Goal: Task Accomplishment & Management: Use online tool/utility

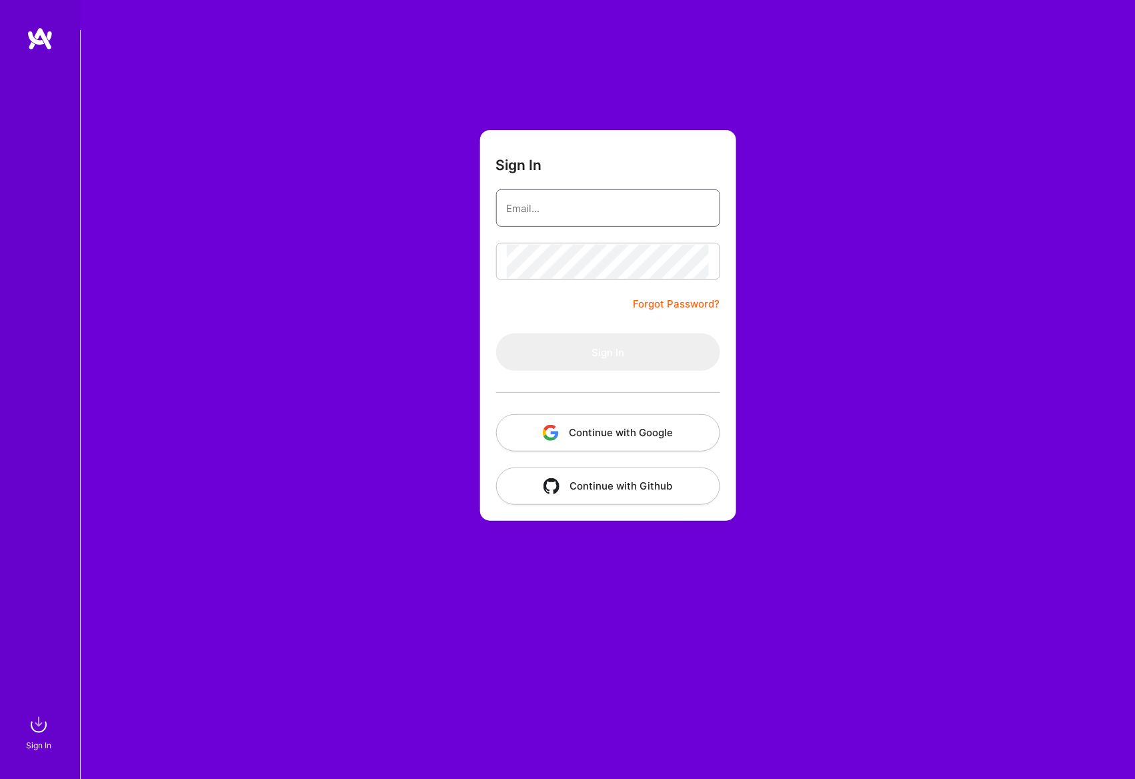
type input "[EMAIL_ADDRESS][DOMAIN_NAME]"
click at [571, 200] on form "Sign In [EMAIL_ADDRESS][DOMAIN_NAME] Forgot Password? Sign In Continue with Goo…" at bounding box center [608, 325] width 256 height 391
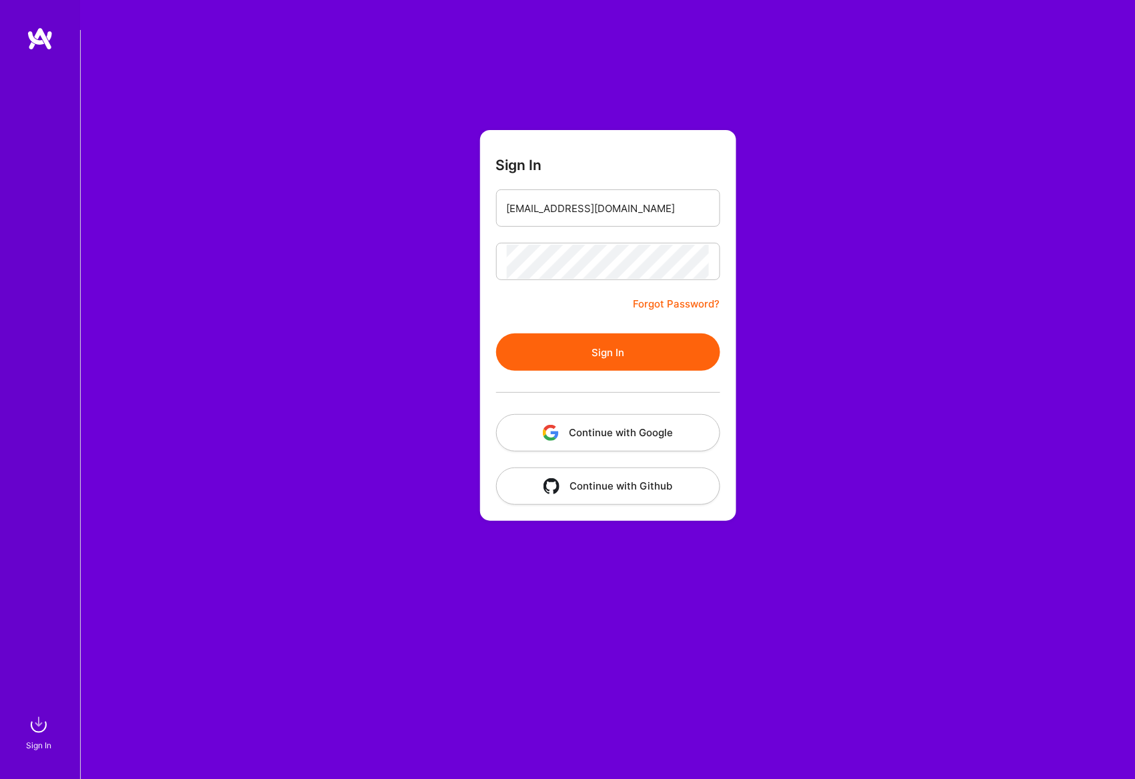
click at [544, 333] on button "Sign In" at bounding box center [608, 351] width 224 height 37
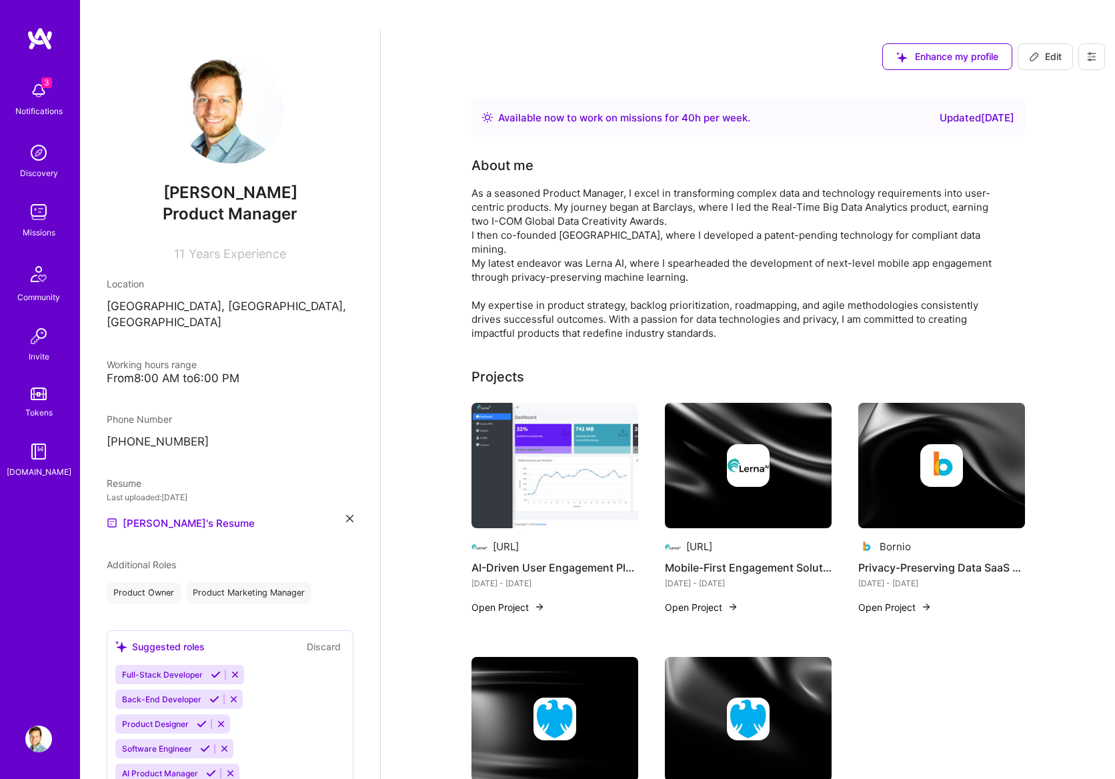
click at [35, 228] on div "Missions" at bounding box center [39, 232] width 33 height 14
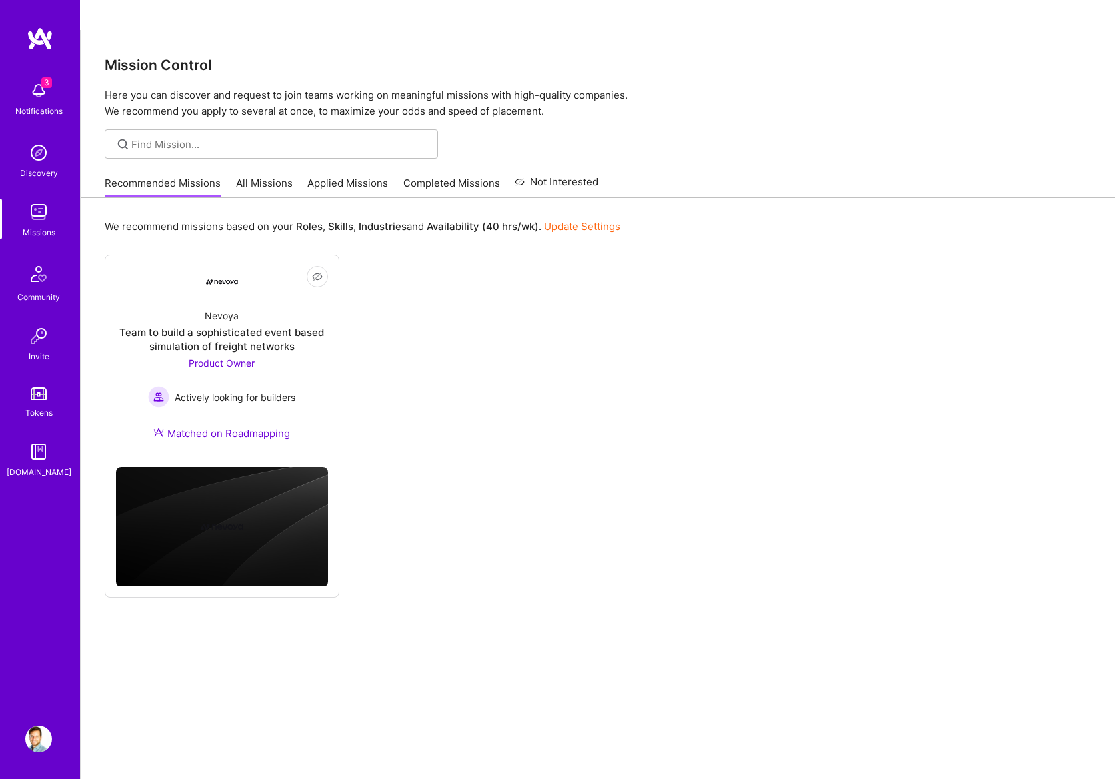
click at [283, 176] on link "All Missions" at bounding box center [264, 187] width 57 height 22
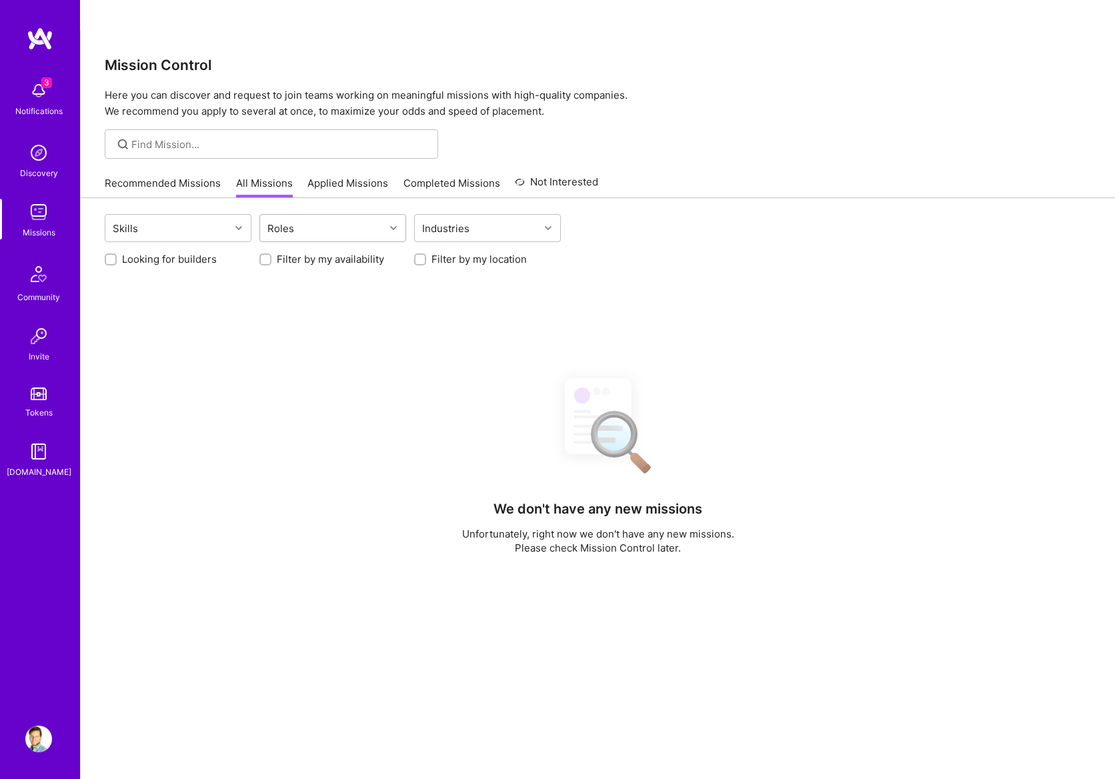
click at [331, 215] on div "Roles" at bounding box center [322, 228] width 125 height 27
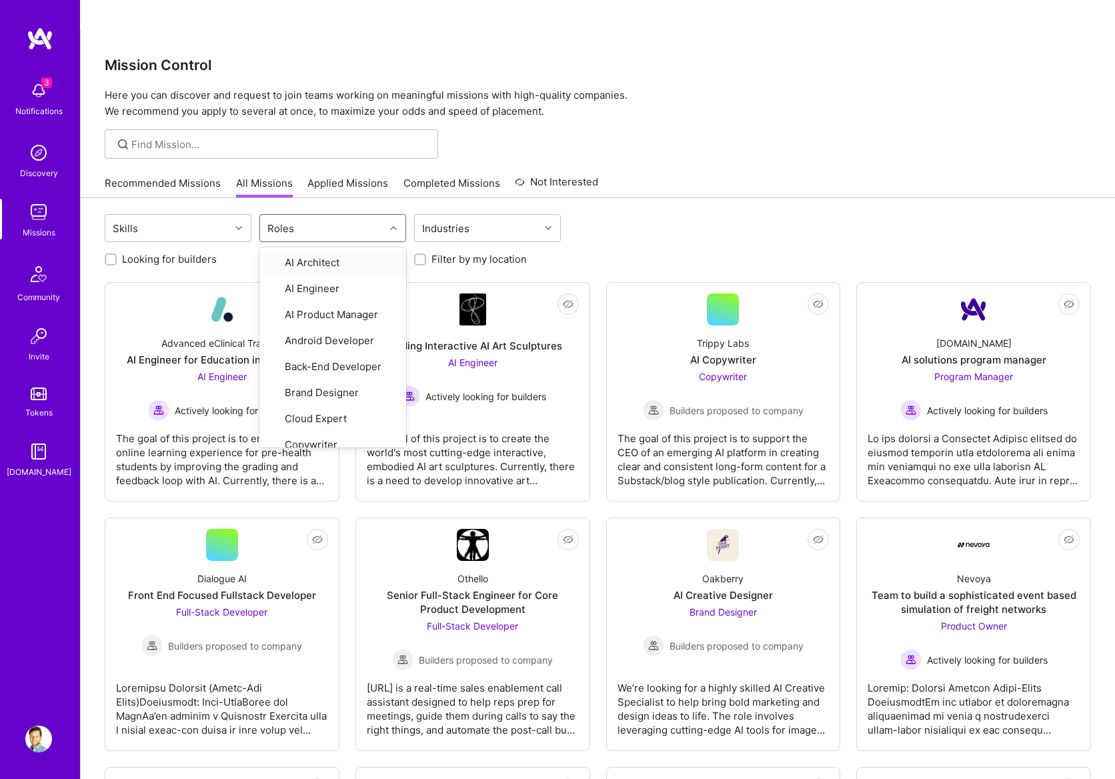
click at [331, 215] on div "Roles" at bounding box center [322, 228] width 125 height 27
click at [329, 305] on div "AI Product Manager" at bounding box center [332, 312] width 131 height 14
checkbox input "true"
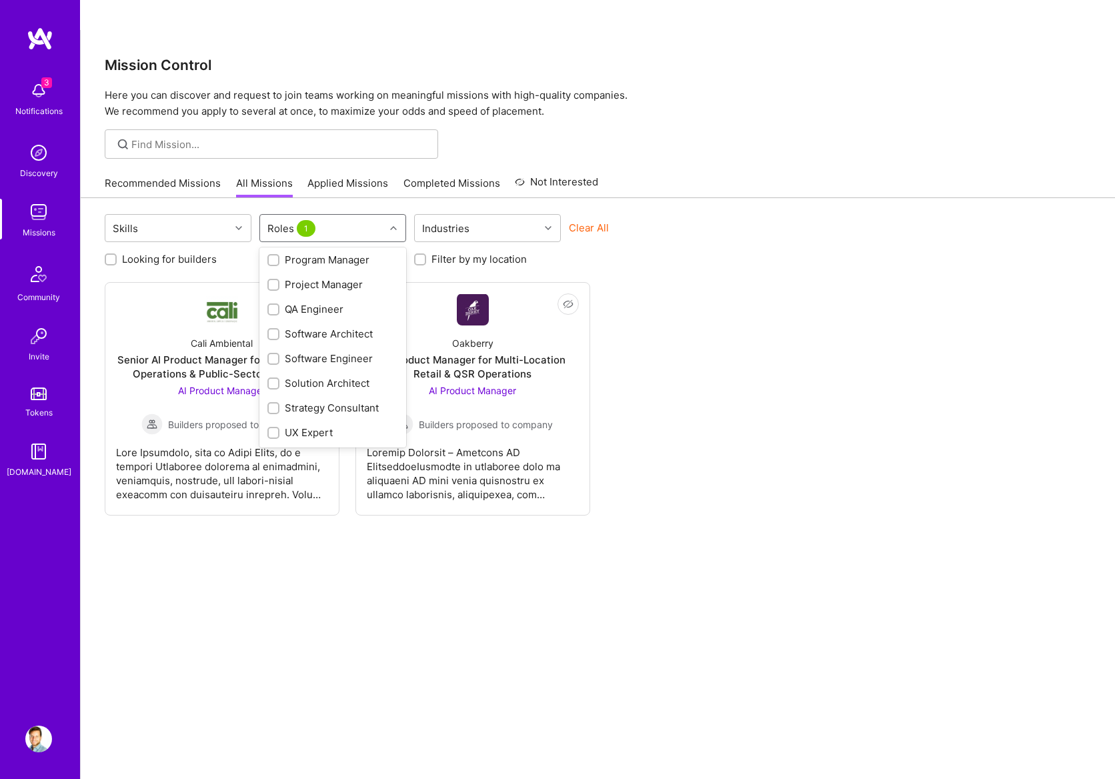
scroll to position [533, 0]
click at [333, 228] on div "Product Owner" at bounding box center [332, 235] width 131 height 14
checkbox input "true"
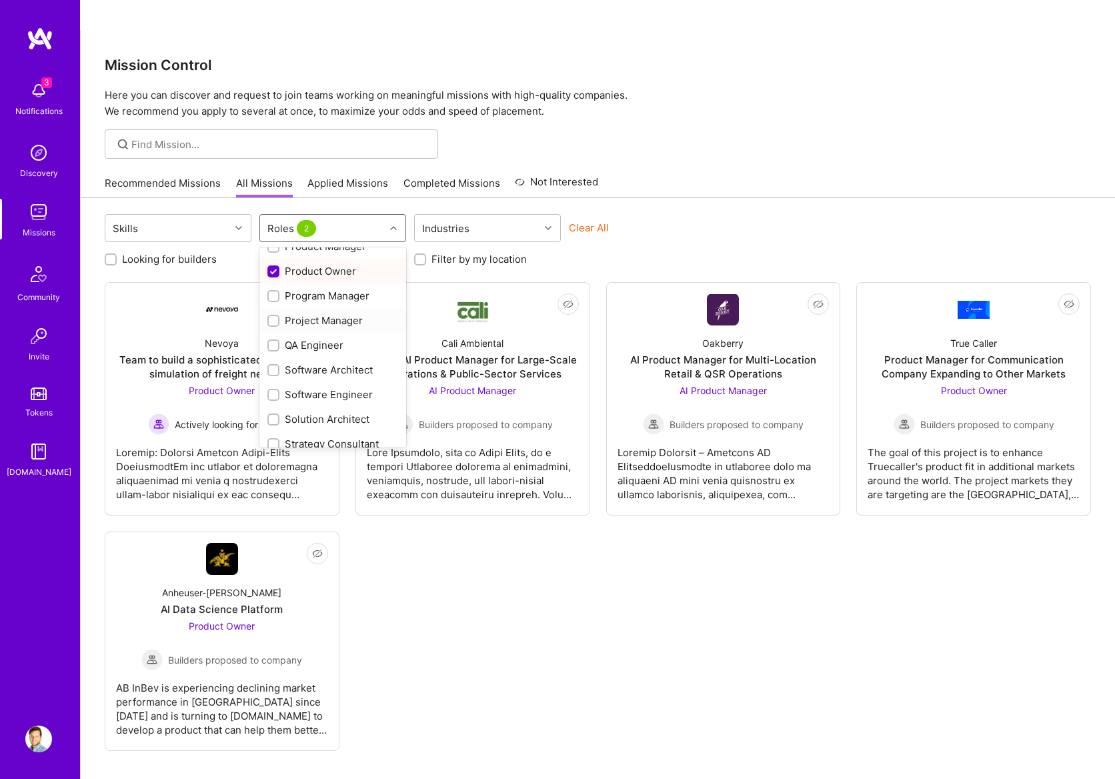
scroll to position [400, 0]
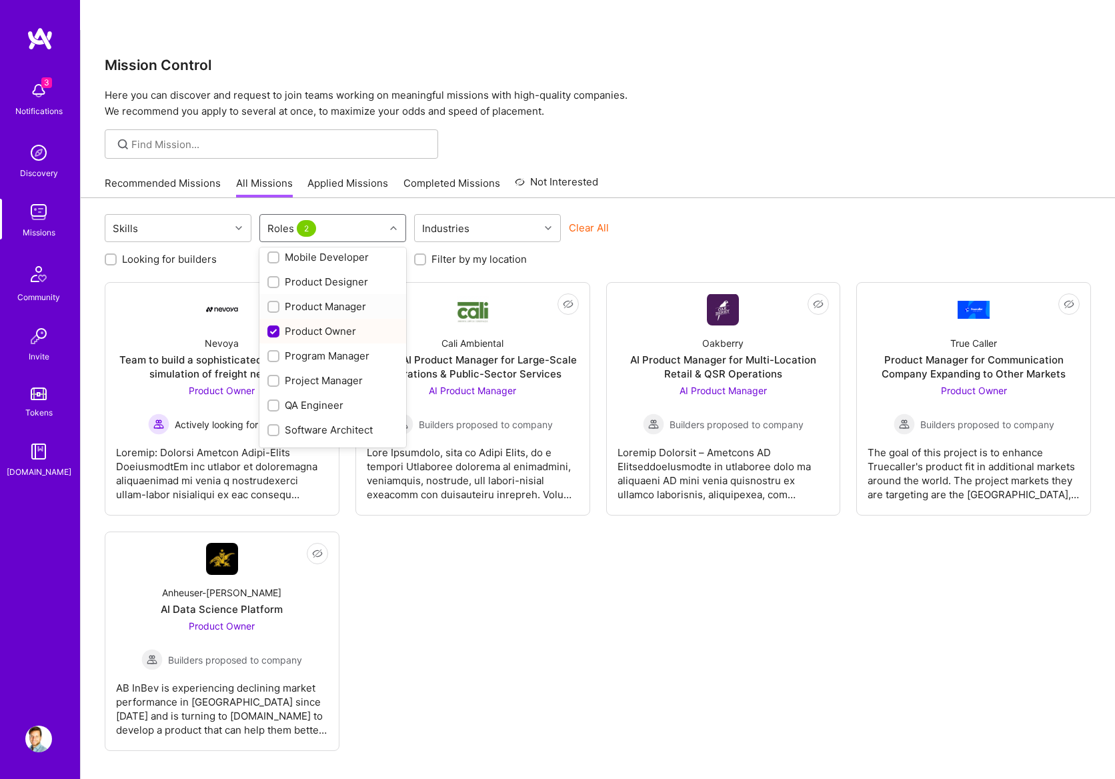
click at [329, 313] on div "Product Manager" at bounding box center [332, 306] width 131 height 14
checkbox input "true"
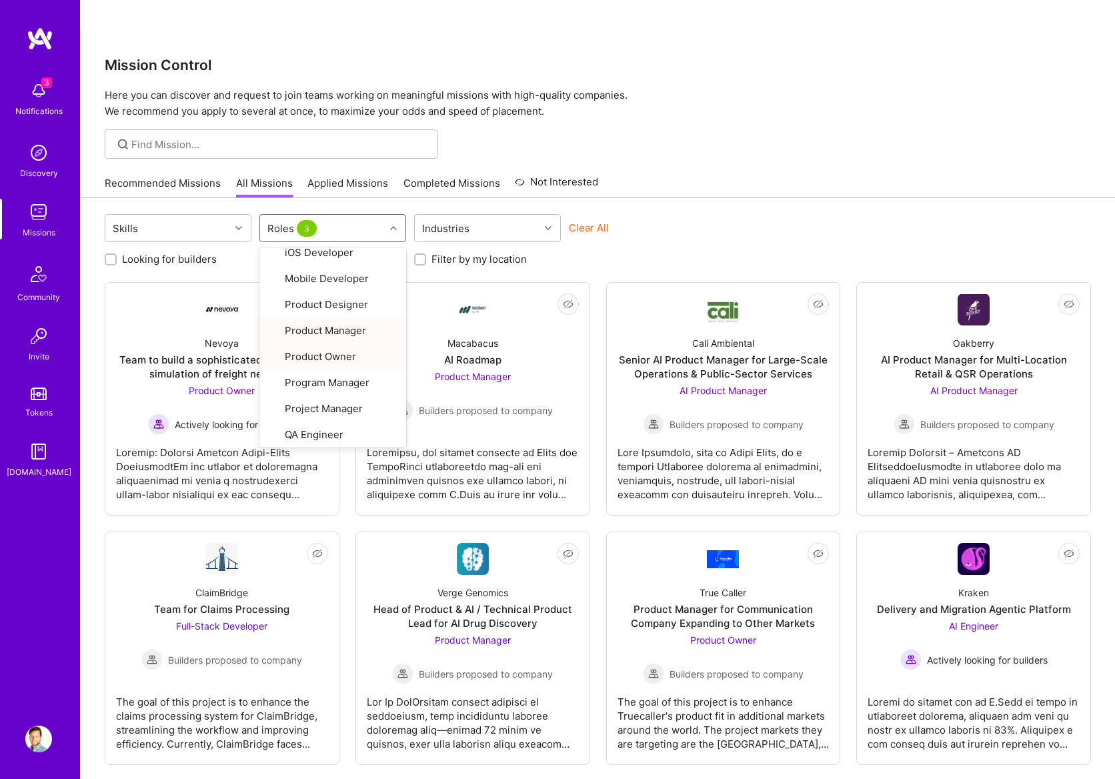
click at [723, 129] on div at bounding box center [598, 143] width 1034 height 29
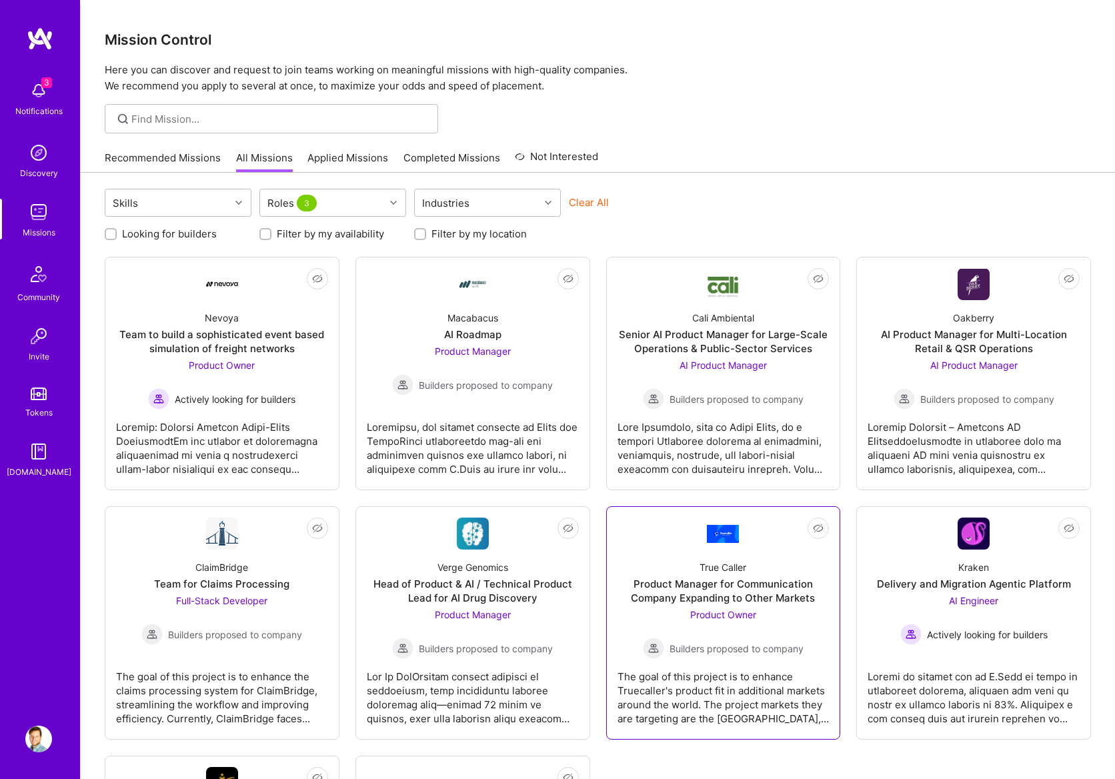
scroll to position [0, 0]
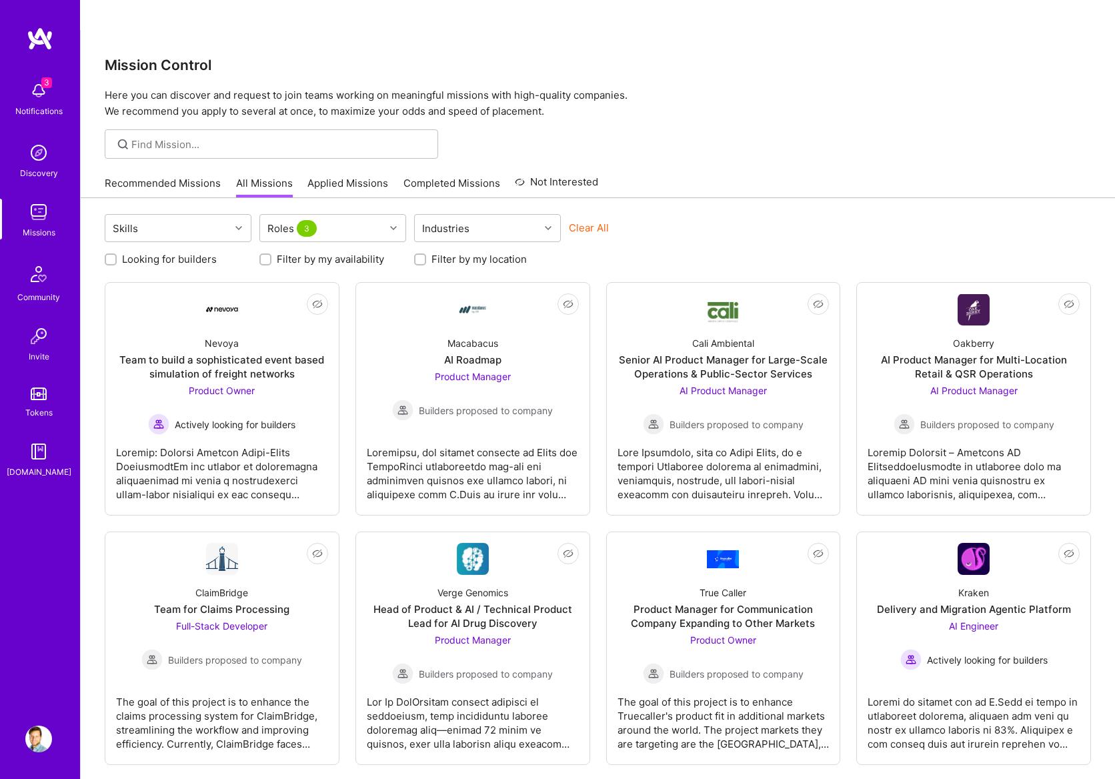
click at [45, 100] on img at bounding box center [38, 90] width 27 height 27
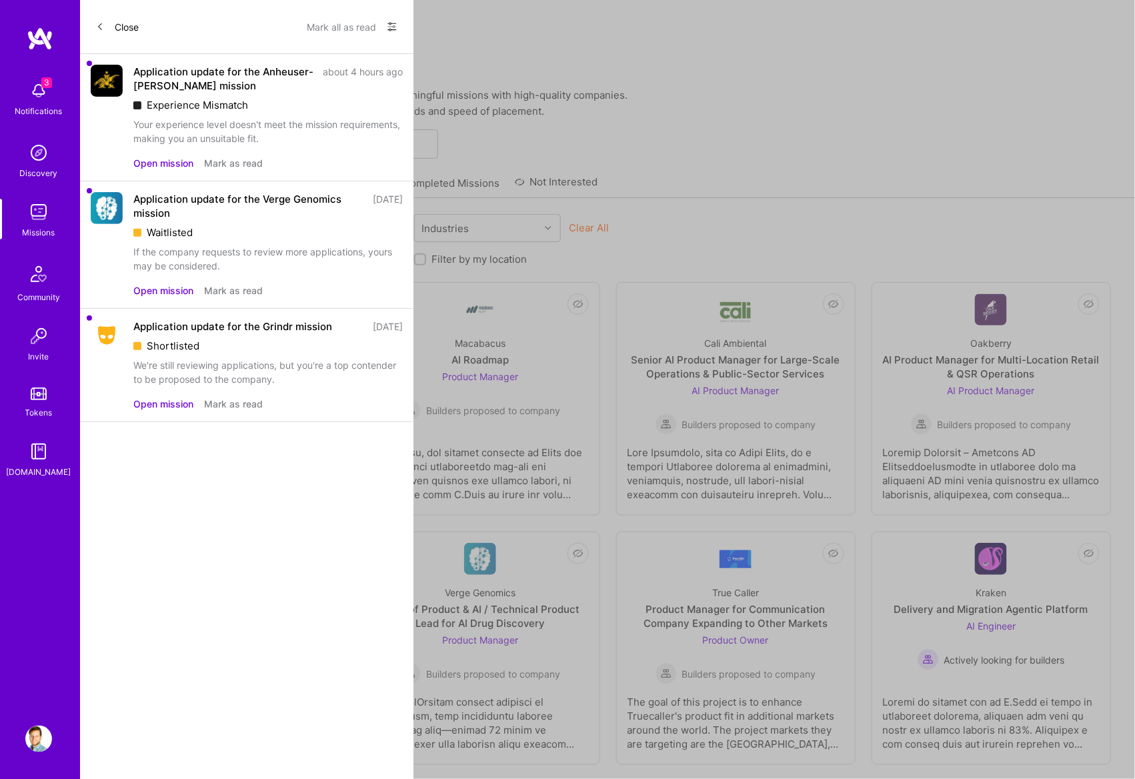
click at [121, 31] on button "Close" at bounding box center [117, 26] width 43 height 21
